Goal: Task Accomplishment & Management: Use online tool/utility

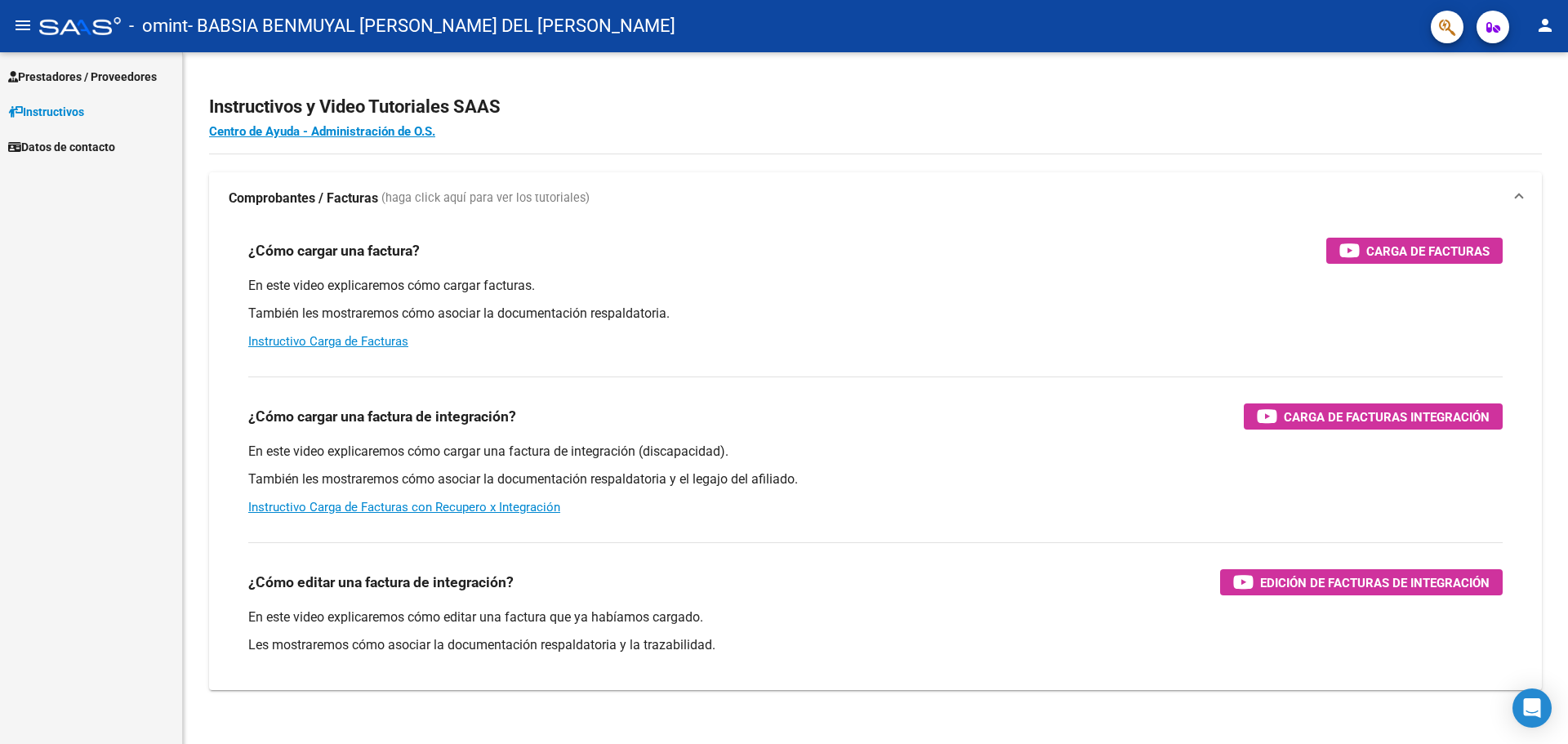
click at [83, 70] on span "Prestadores / Proveedores" at bounding box center [82, 77] width 148 height 18
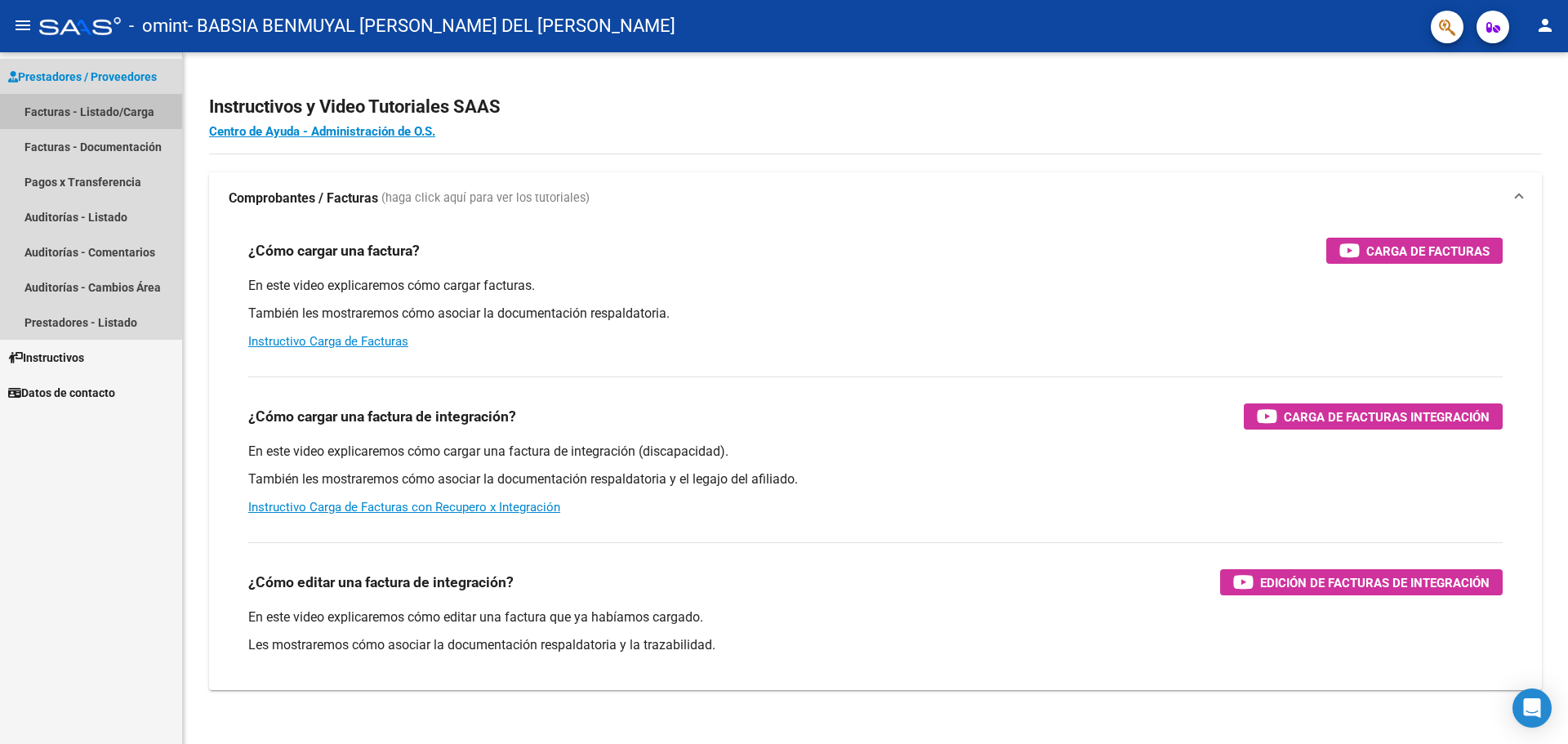
click at [89, 112] on link "Facturas - Listado/Carga" at bounding box center [90, 112] width 182 height 35
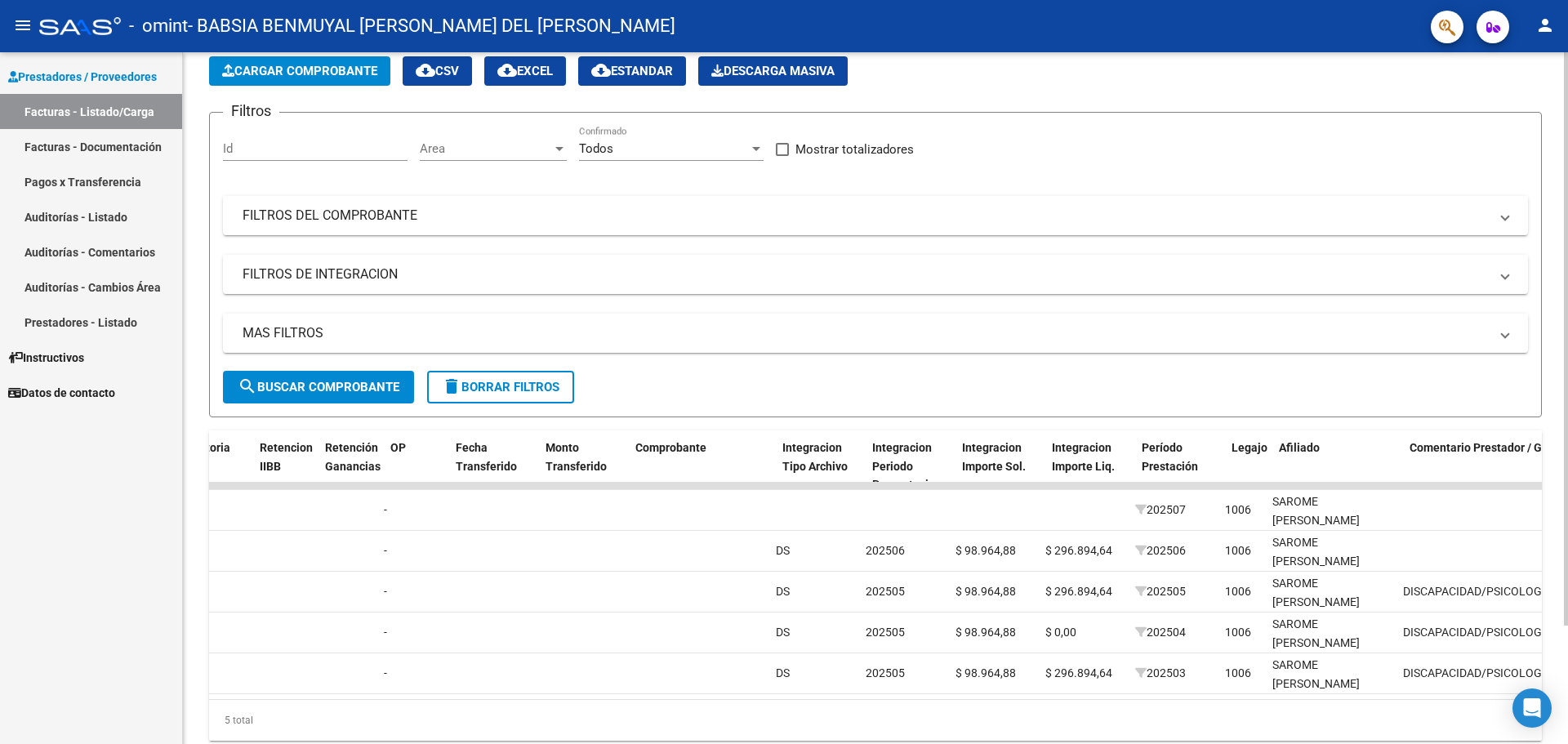
scroll to position [0, 1191]
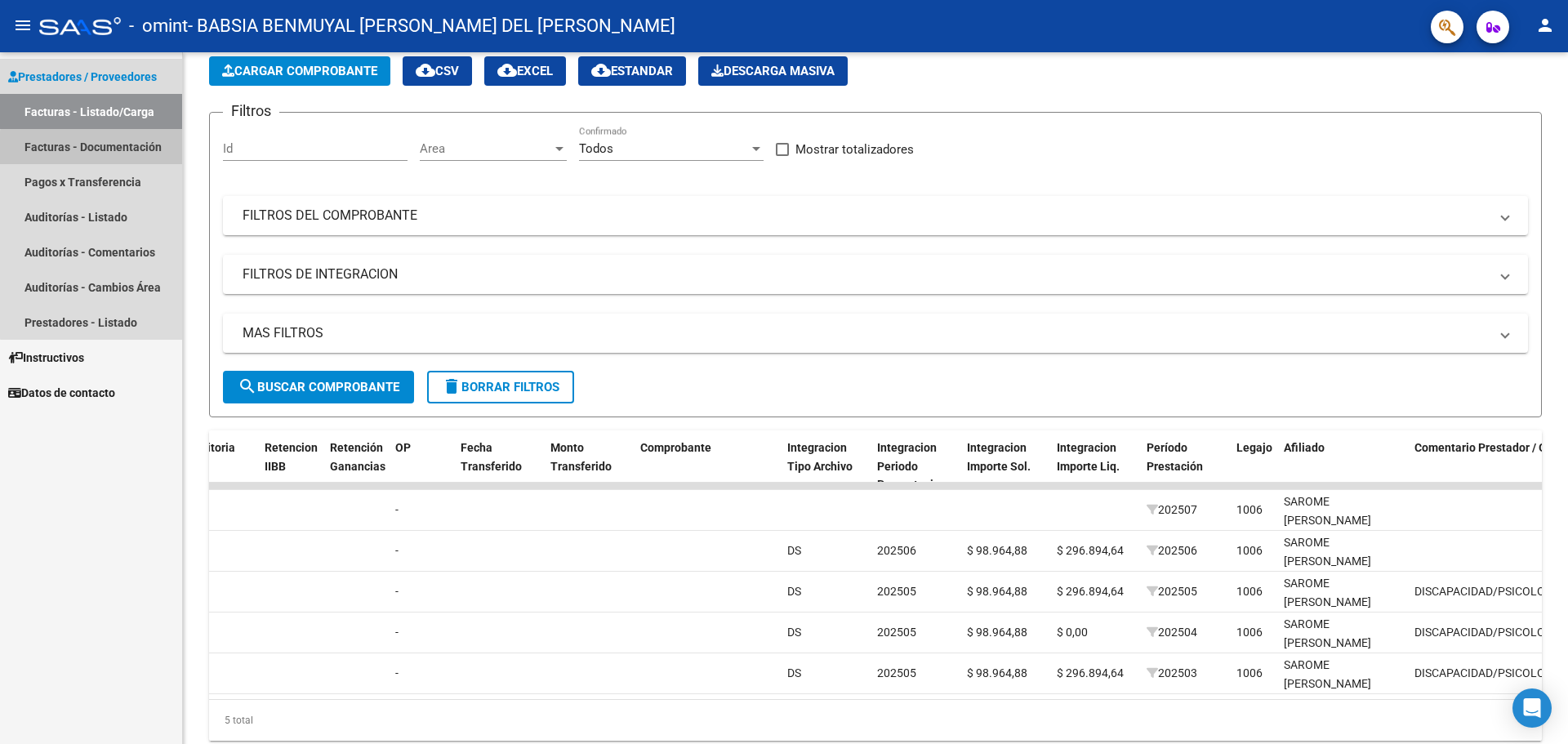
click at [109, 149] on link "Facturas - Documentación" at bounding box center [90, 146] width 182 height 35
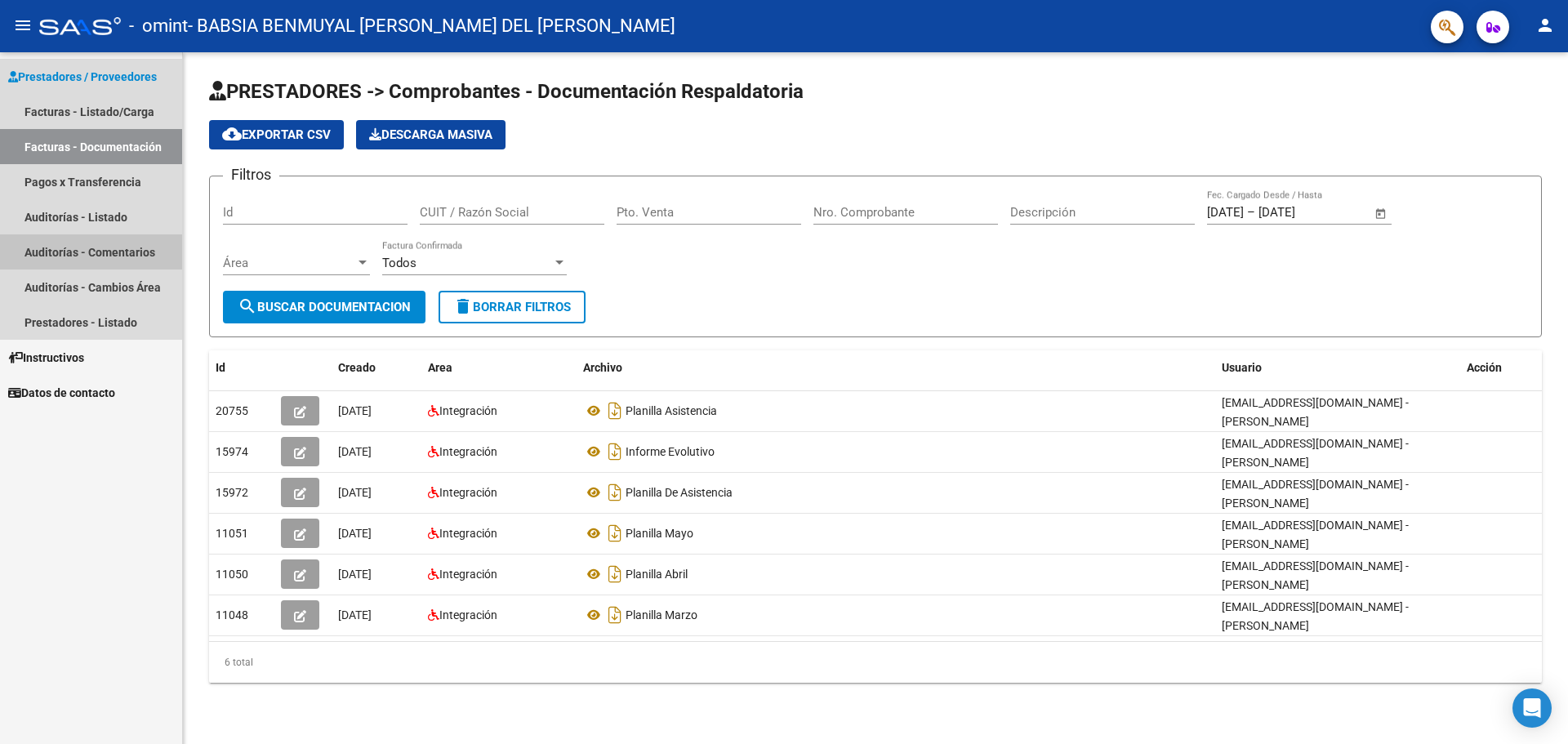
click at [122, 254] on link "Auditorías - Comentarios" at bounding box center [90, 252] width 182 height 35
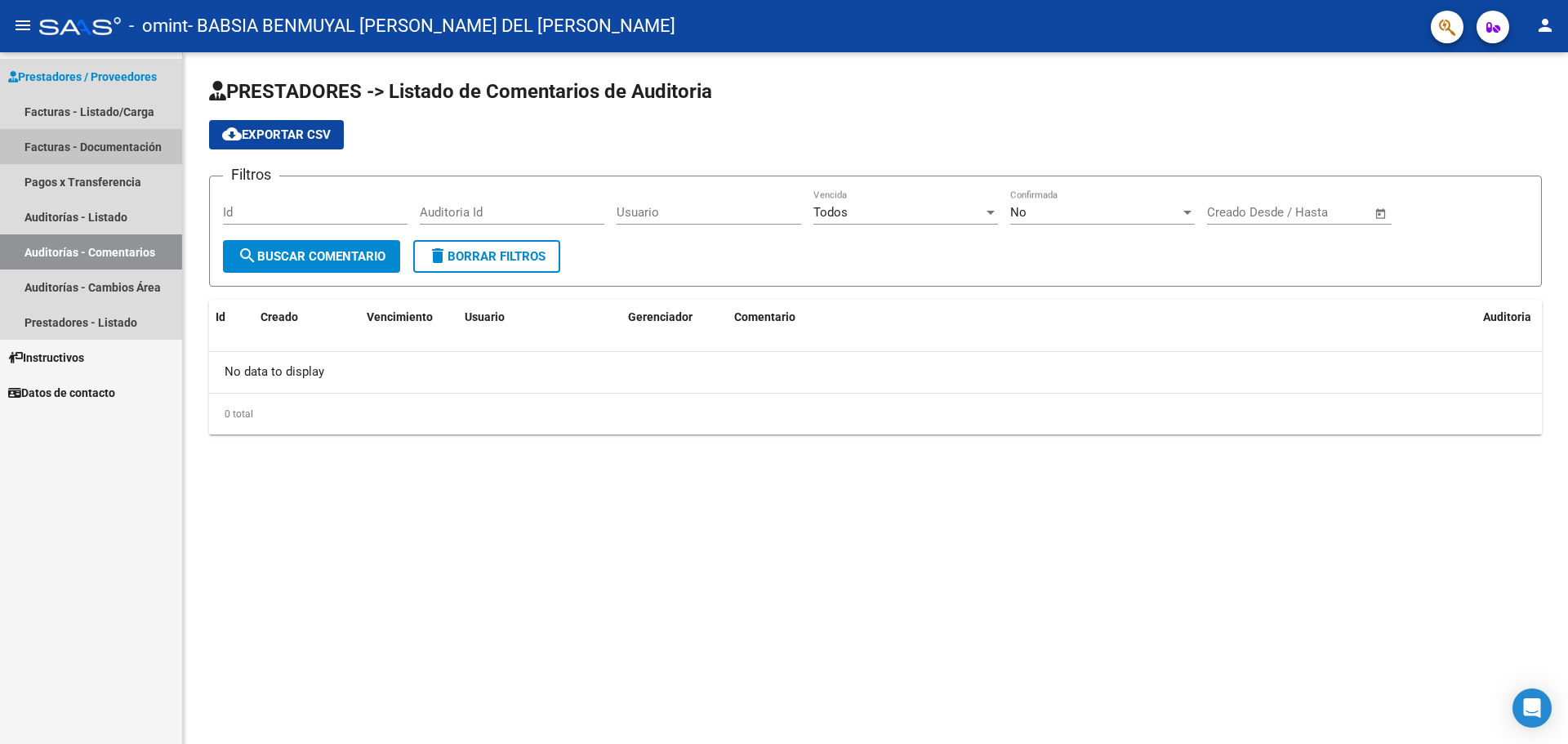
click at [87, 148] on link "Facturas - Documentación" at bounding box center [90, 146] width 182 height 35
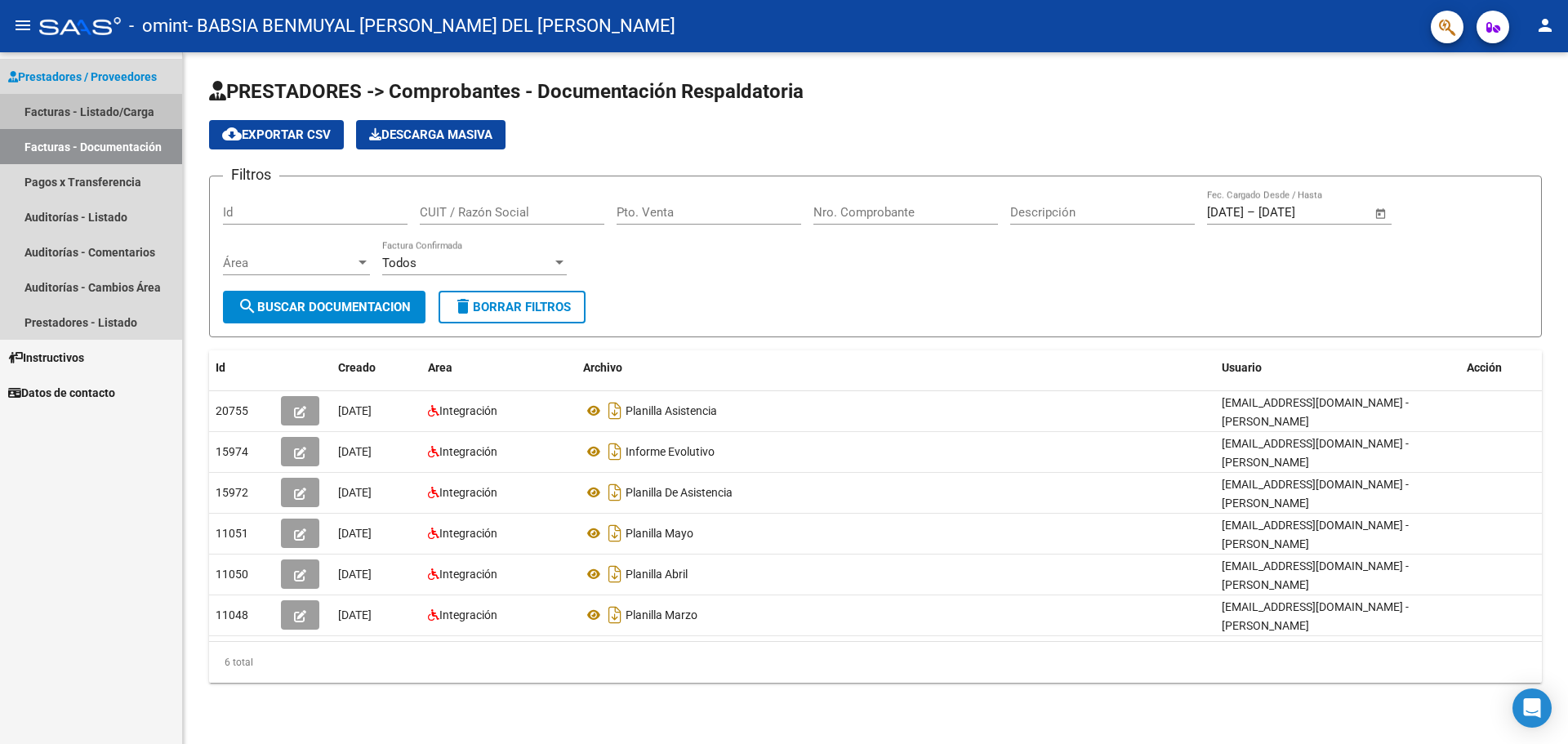
click at [89, 118] on link "Facturas - Listado/Carga" at bounding box center [90, 112] width 182 height 35
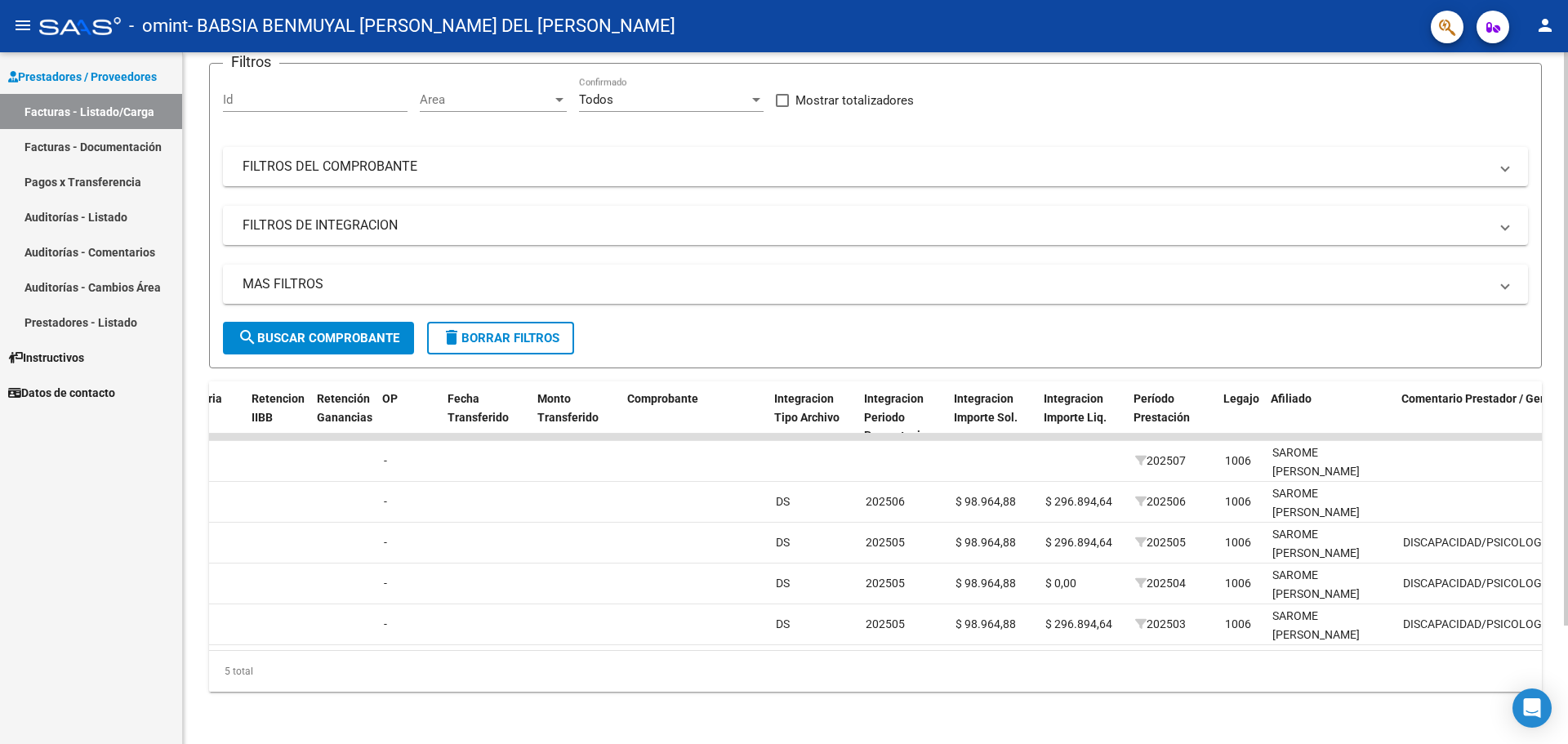
scroll to position [0, 1204]
drag, startPoint x: 1053, startPoint y: 650, endPoint x: 1037, endPoint y: 650, distance: 16.0
click at [1037, 651] on div "5 total" at bounding box center [876, 671] width 1333 height 41
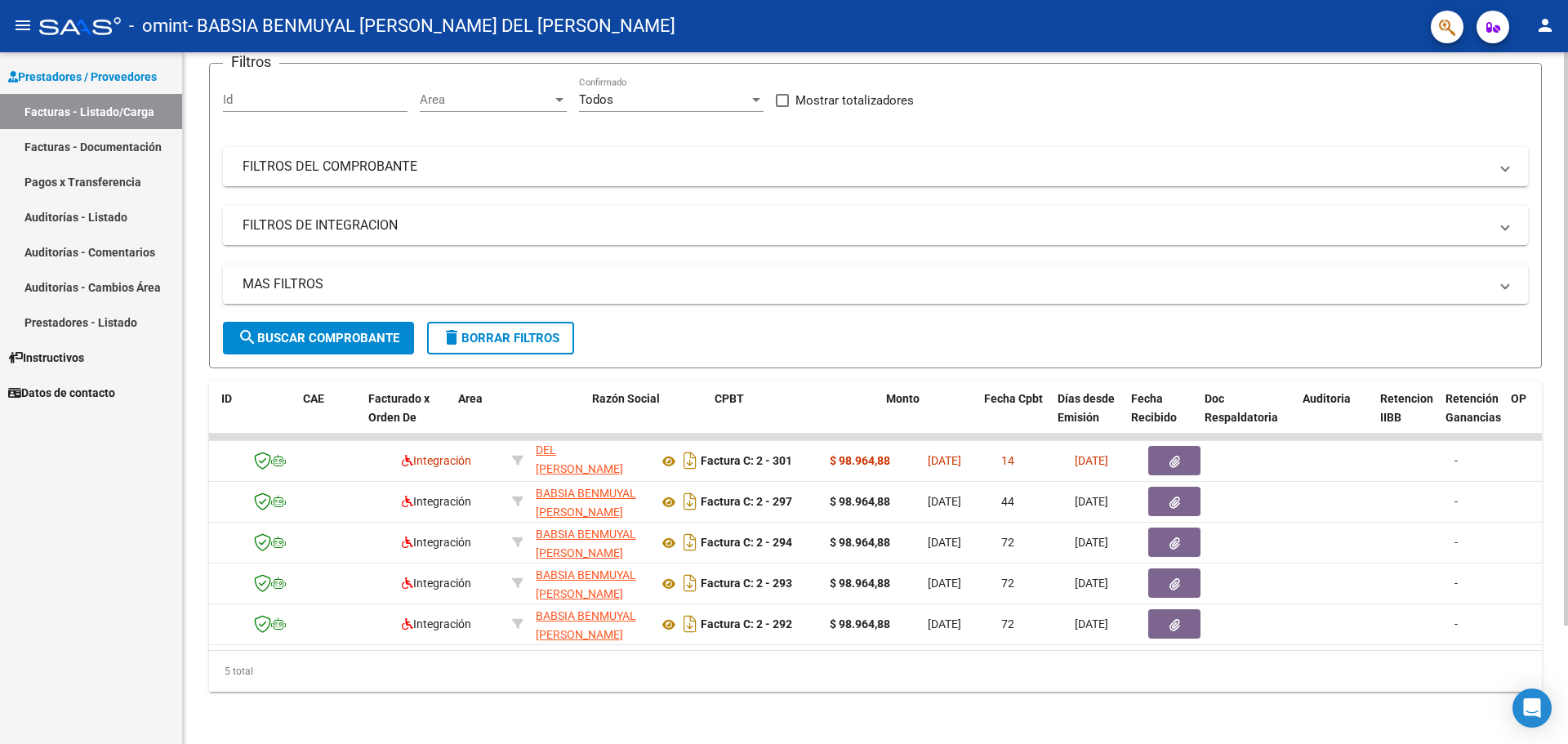
scroll to position [0, 0]
